Goal: Task Accomplishment & Management: Complete application form

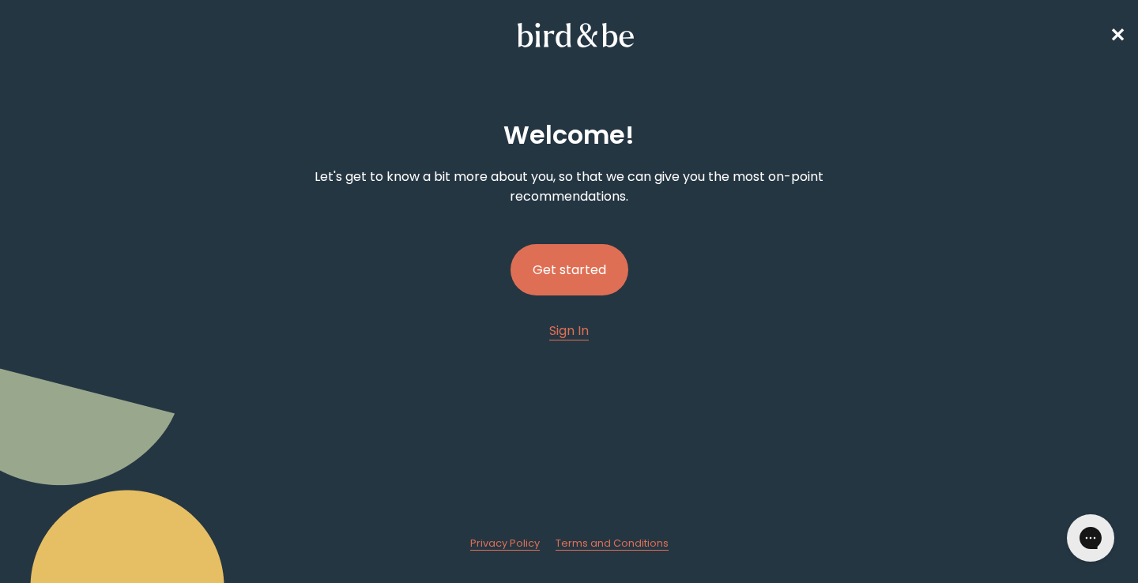
click at [563, 268] on button "Get started" at bounding box center [570, 269] width 118 height 51
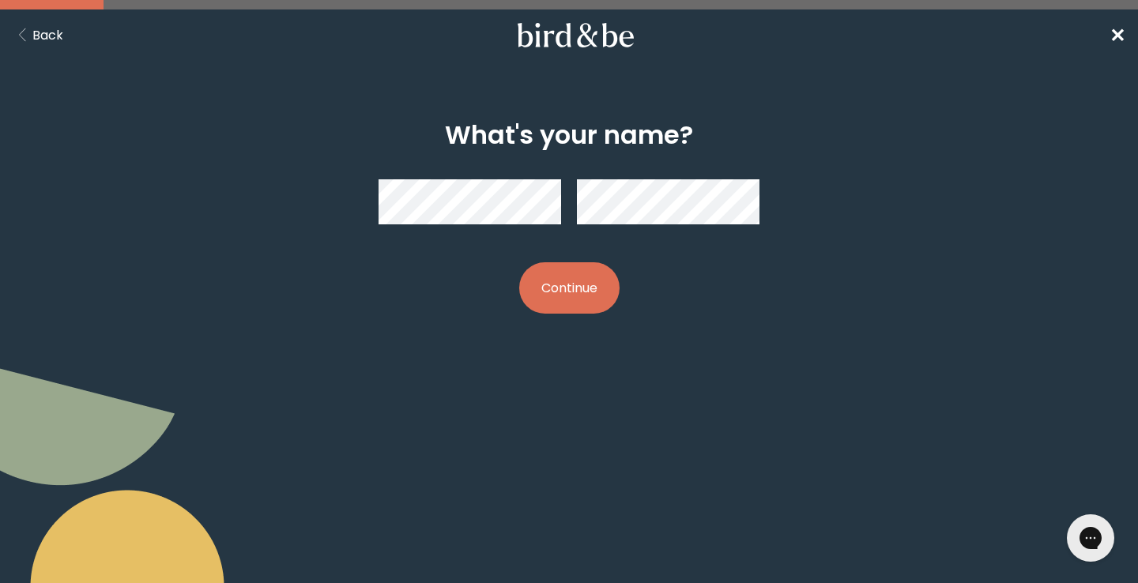
click at [1118, 41] on span "✕" at bounding box center [1118, 35] width 16 height 26
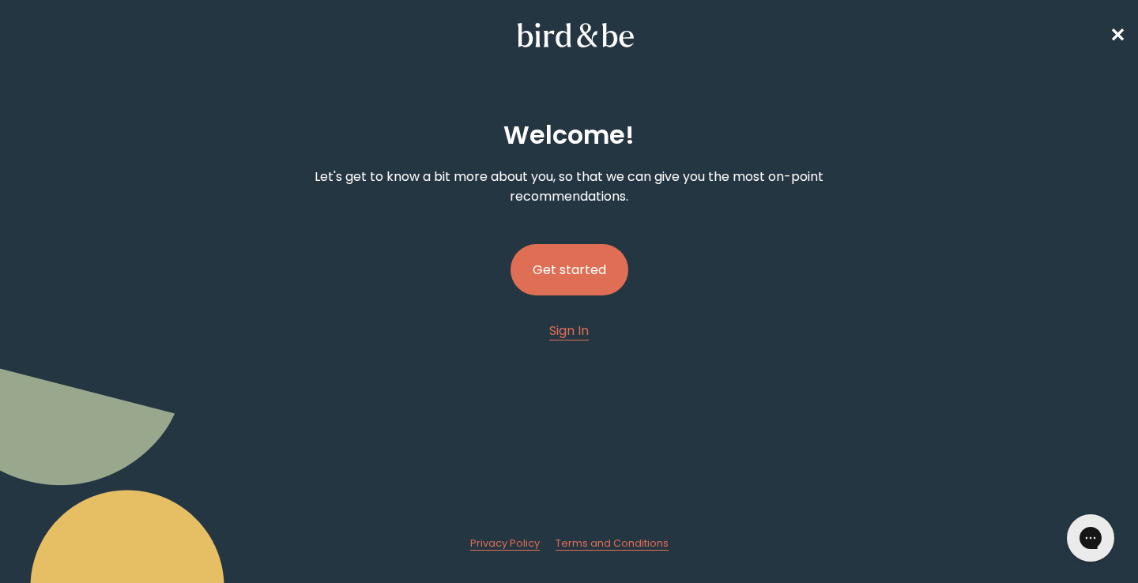
click at [582, 276] on button "Get started" at bounding box center [570, 269] width 118 height 51
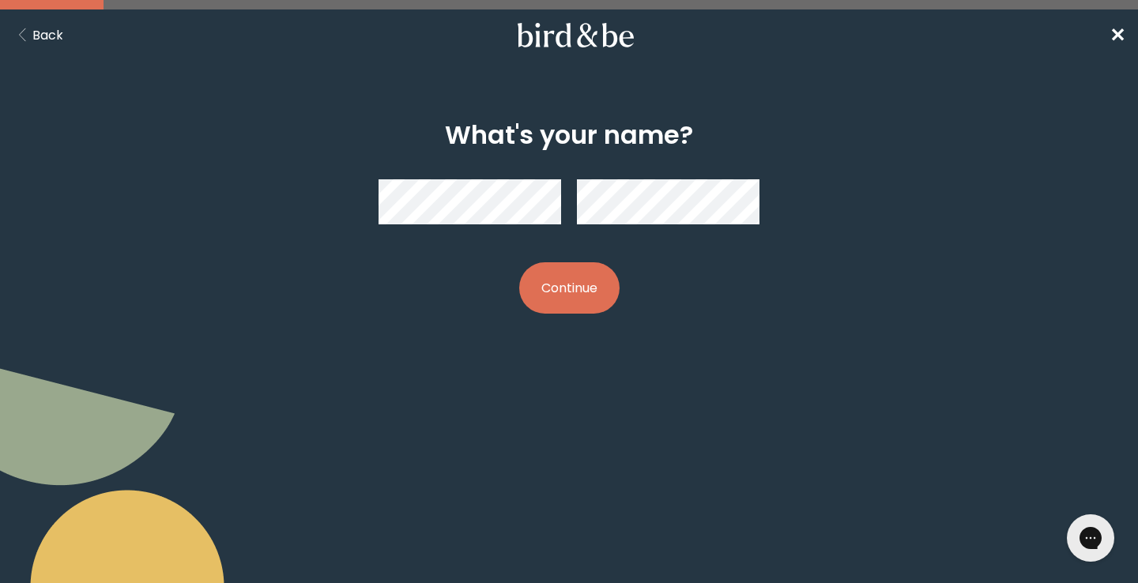
click at [560, 305] on button "Continue" at bounding box center [569, 287] width 100 height 51
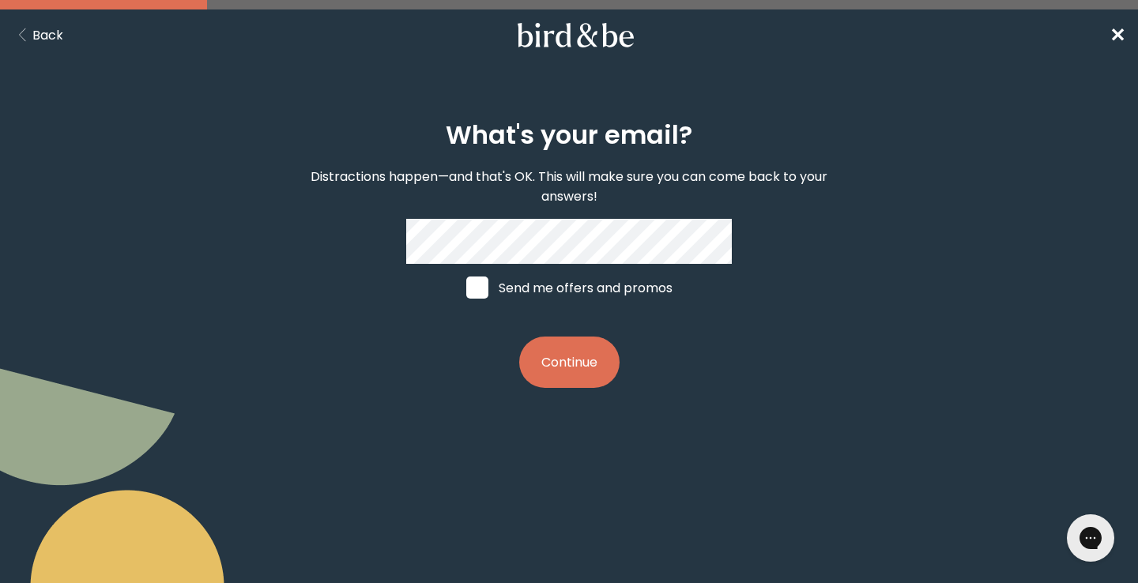
click at [561, 348] on button "Continue" at bounding box center [569, 362] width 100 height 51
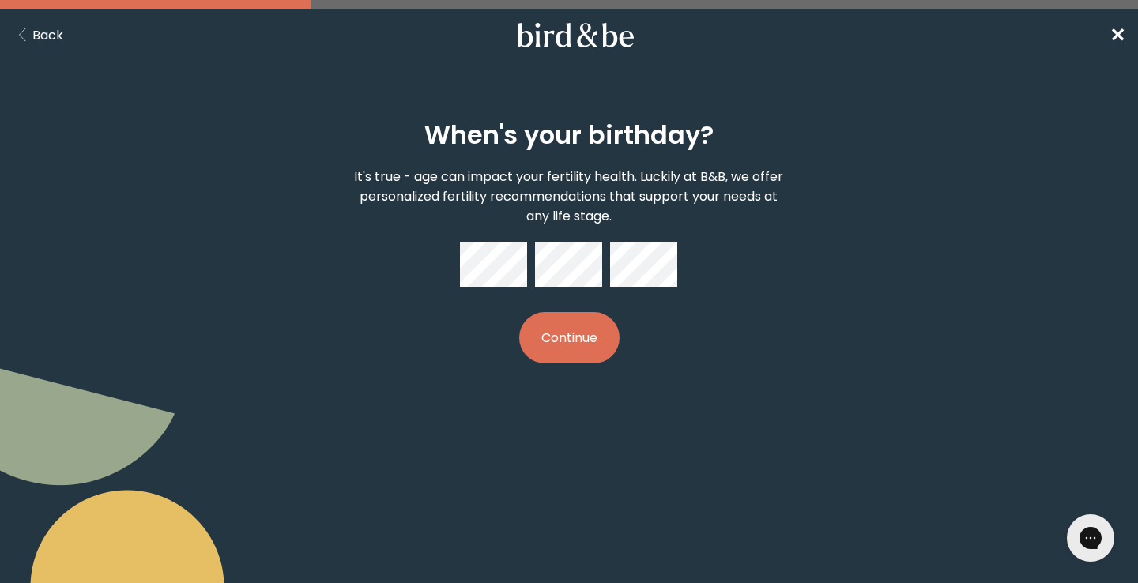
click at [563, 344] on button "Continue" at bounding box center [569, 337] width 100 height 51
click at [575, 333] on button "Continue" at bounding box center [569, 337] width 100 height 51
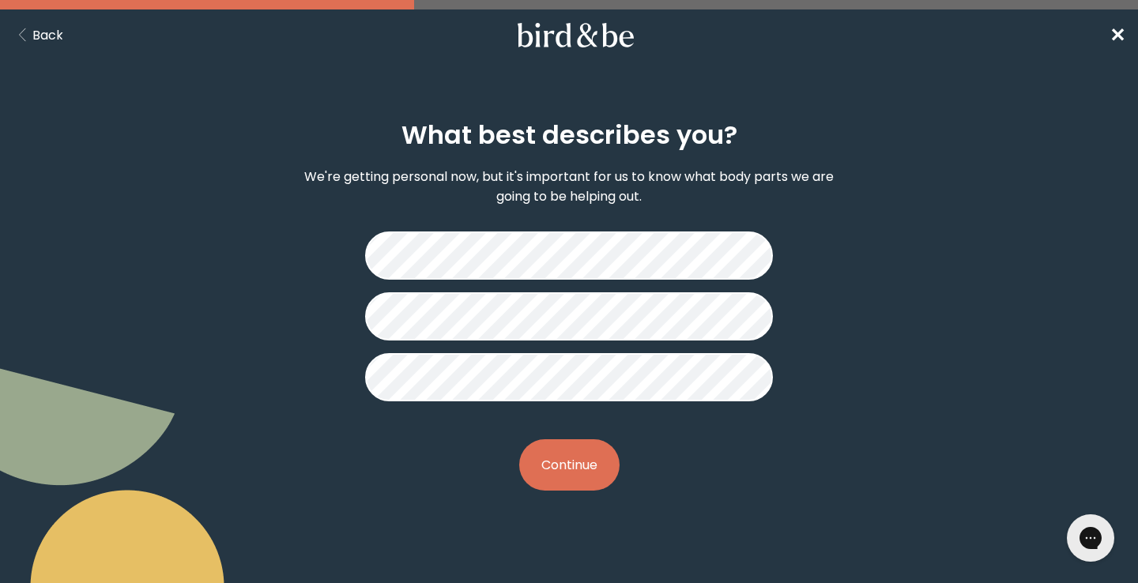
click at [589, 488] on button "Continue" at bounding box center [569, 464] width 100 height 51
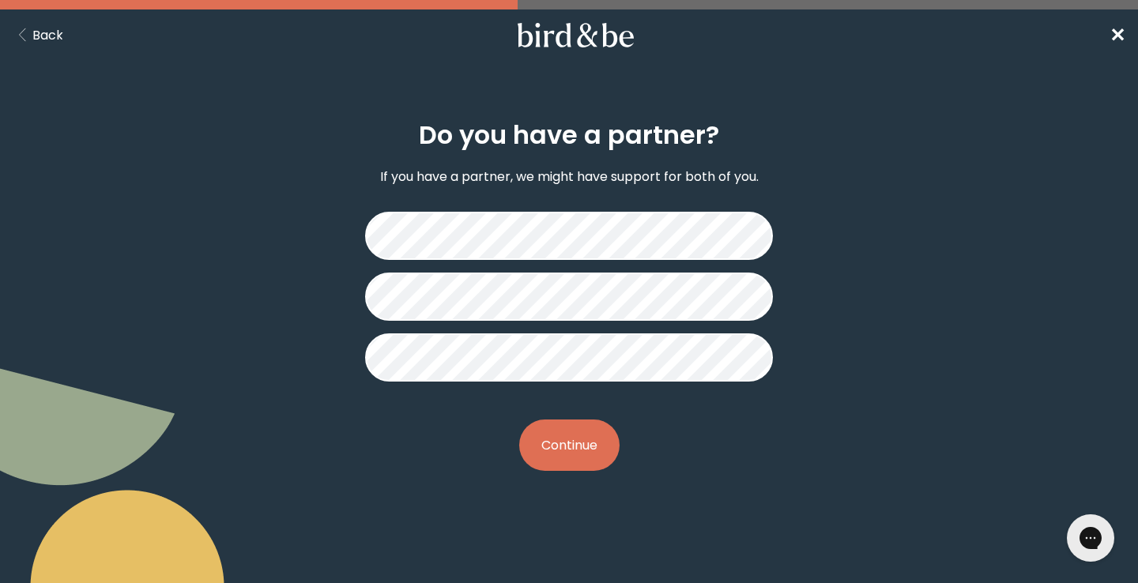
click at [597, 446] on button "Continue" at bounding box center [569, 445] width 100 height 51
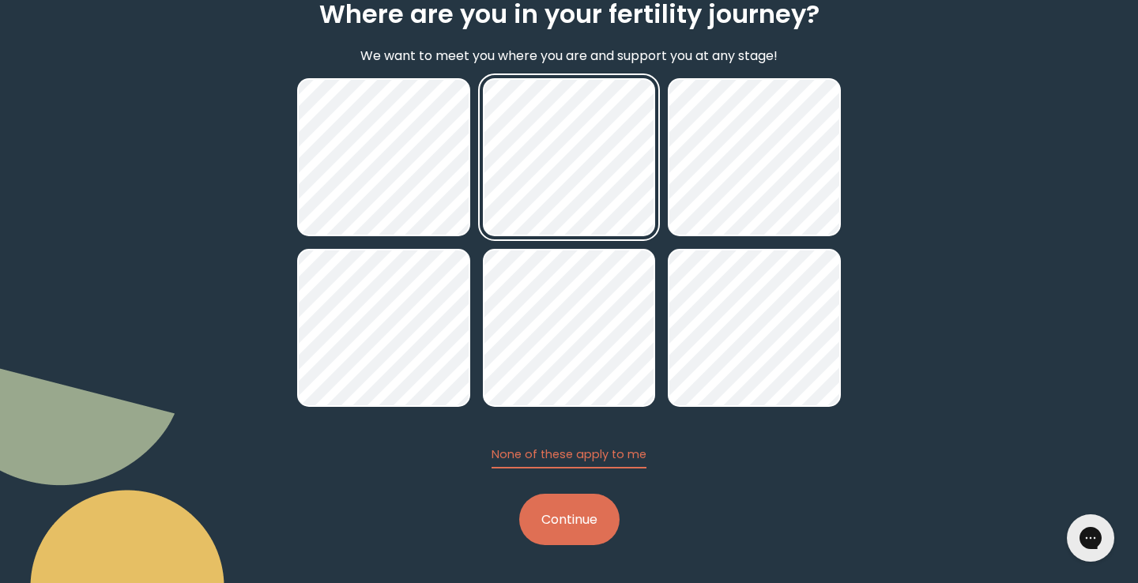
scroll to position [121, 0]
click at [593, 527] on button "Continue" at bounding box center [569, 519] width 100 height 51
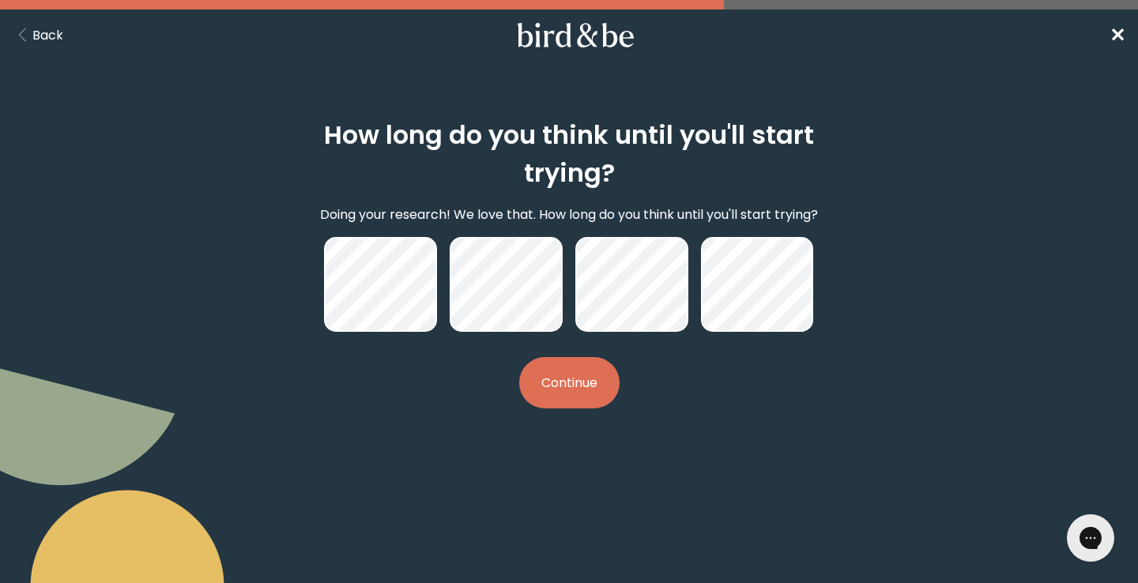
click at [577, 392] on button "Continue" at bounding box center [569, 382] width 100 height 51
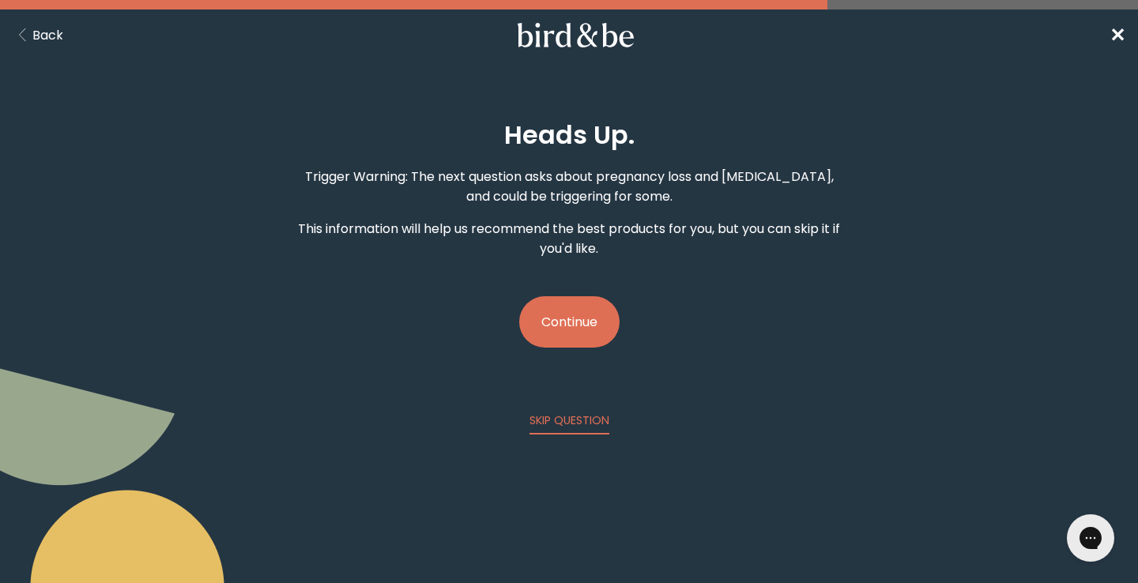
click at [581, 330] on button "Continue" at bounding box center [569, 321] width 100 height 51
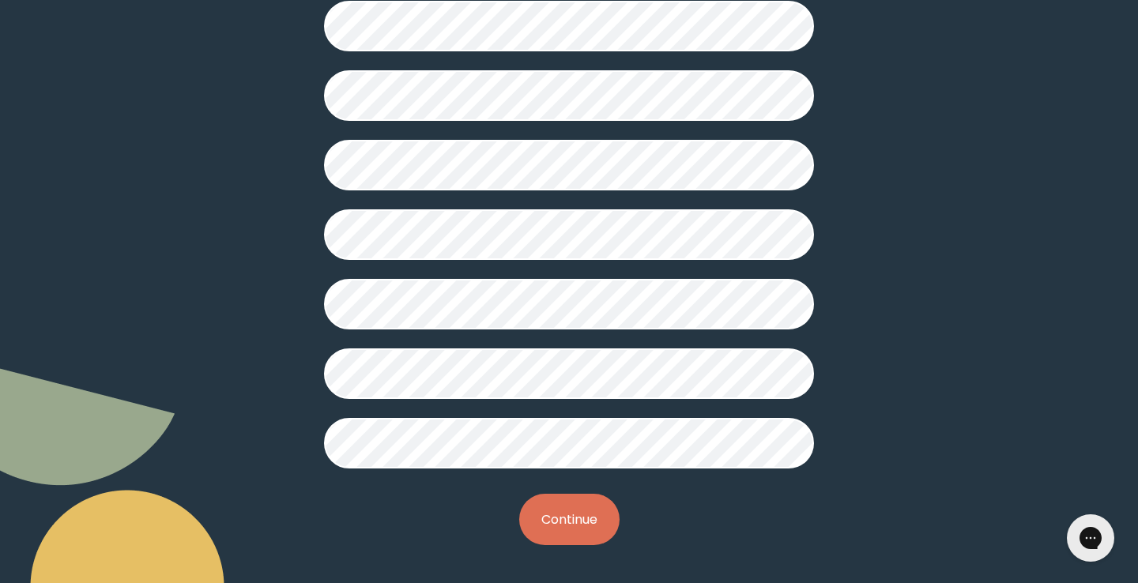
scroll to position [415, 0]
click at [567, 508] on button "Continue" at bounding box center [569, 519] width 100 height 51
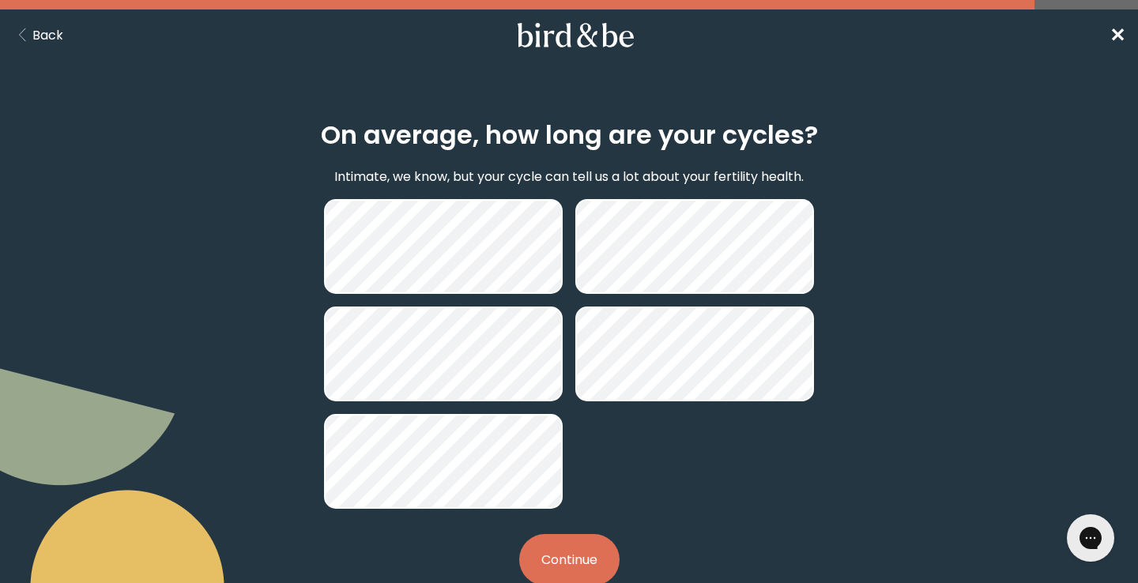
click at [579, 552] on button "Continue" at bounding box center [569, 559] width 100 height 51
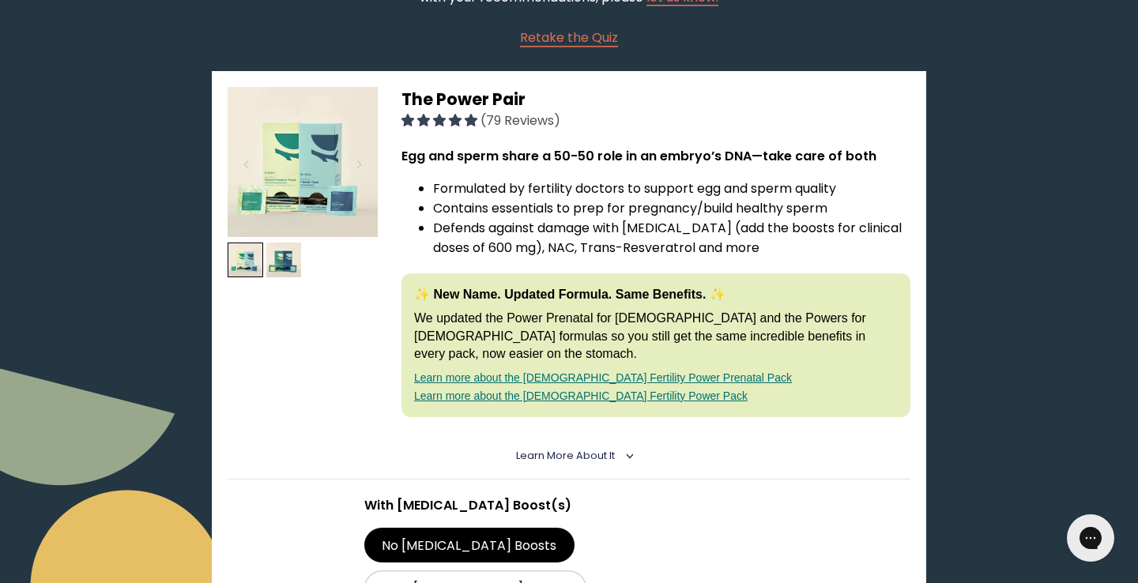
scroll to position [213, 0]
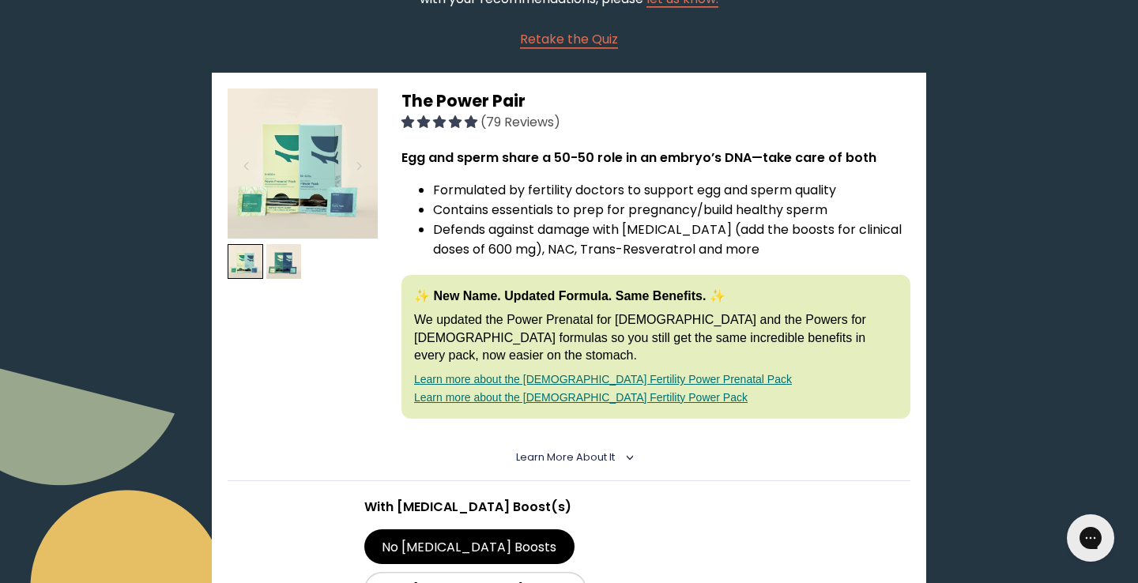
click at [607, 391] on link "Learn more about the [DEMOGRAPHIC_DATA] Fertility Power Pack" at bounding box center [581, 397] width 334 height 13
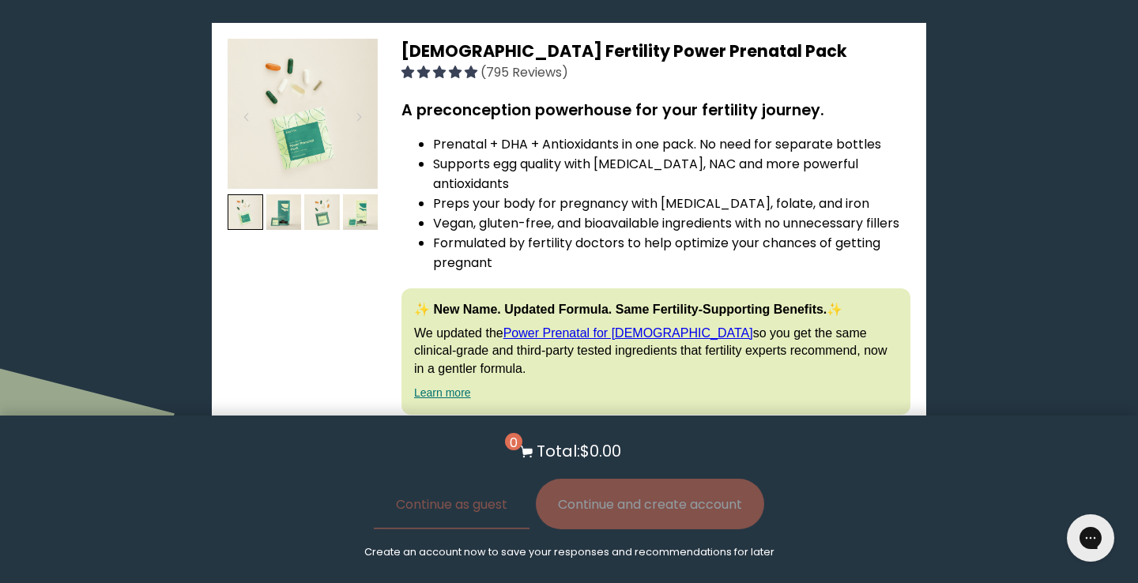
scroll to position [3423, 0]
click at [536, 431] on button "View full list of ingredients" at bounding box center [491, 447] width 180 height 32
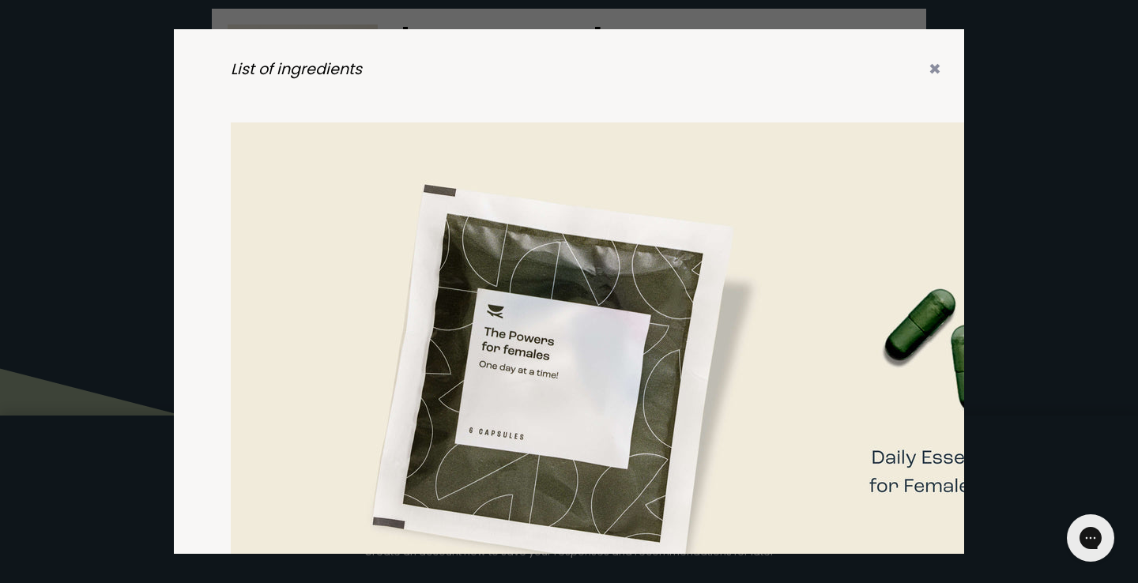
scroll to position [3427, 0]
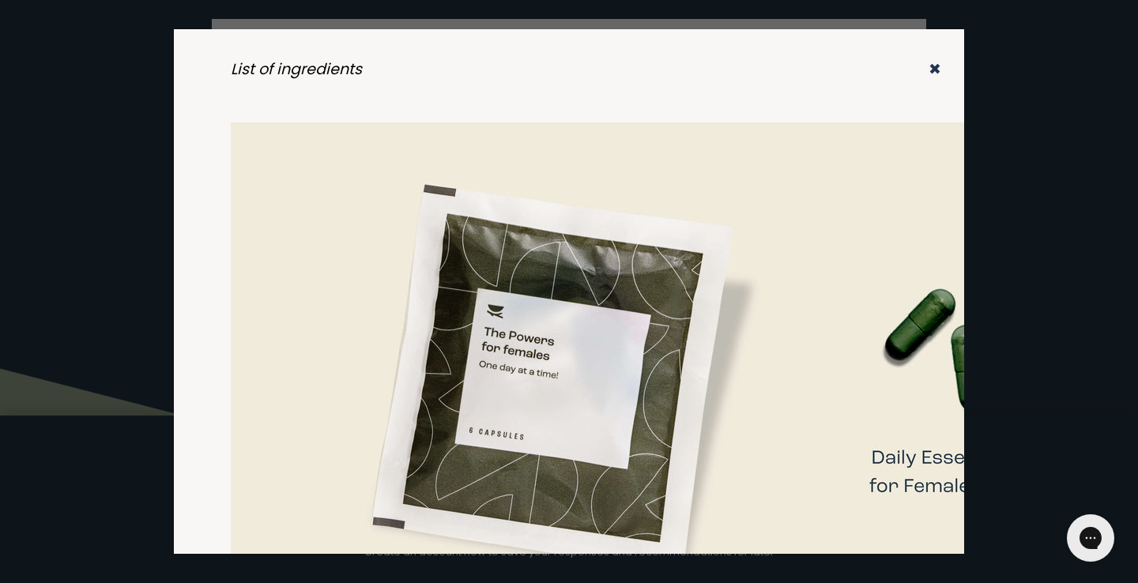
click at [936, 69] on icon "✖" at bounding box center [935, 68] width 13 height 21
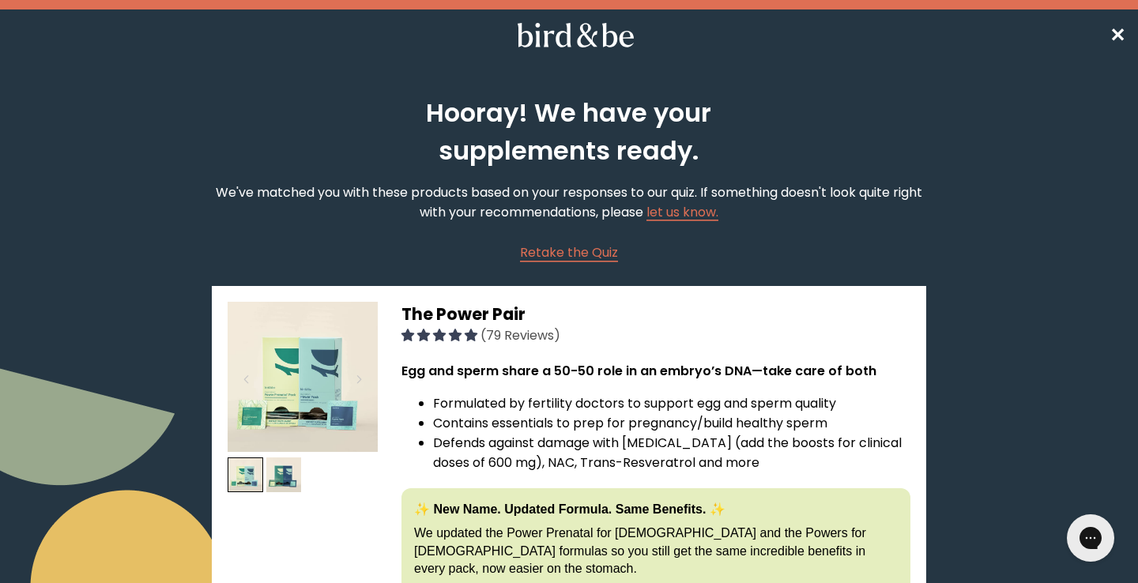
scroll to position [0, 0]
click at [1113, 39] on span "✕" at bounding box center [1118, 35] width 16 height 26
